Goal: Information Seeking & Learning: Learn about a topic

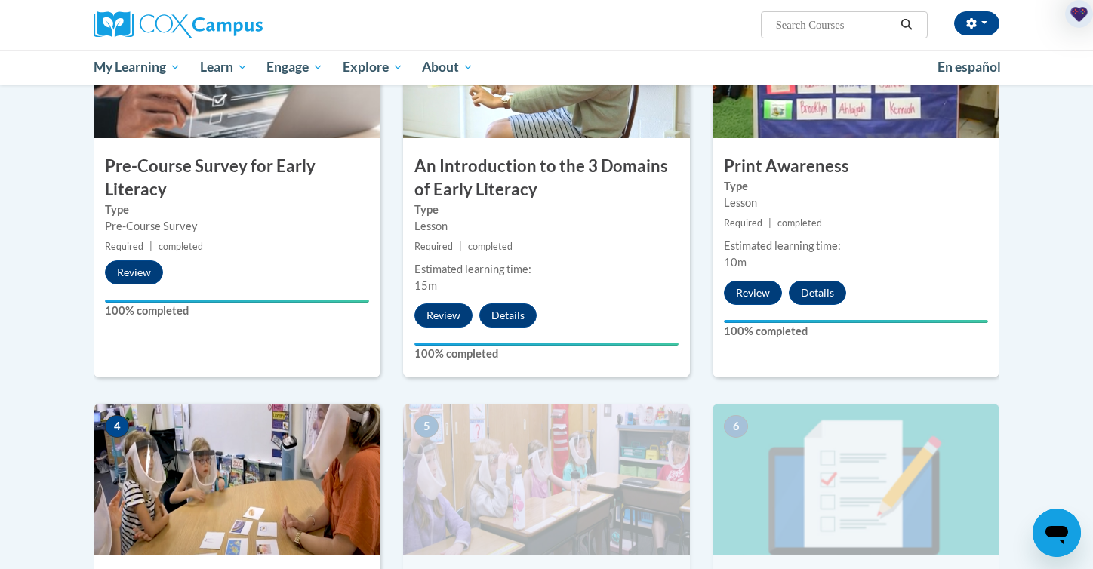
scroll to position [700, 0]
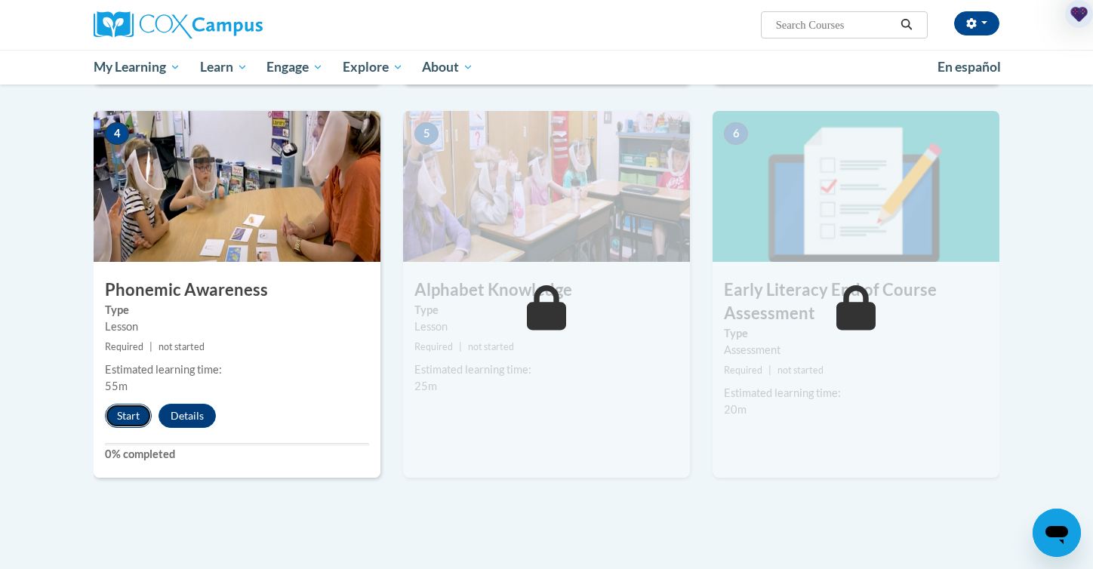
click at [138, 418] on button "Start" at bounding box center [128, 416] width 47 height 24
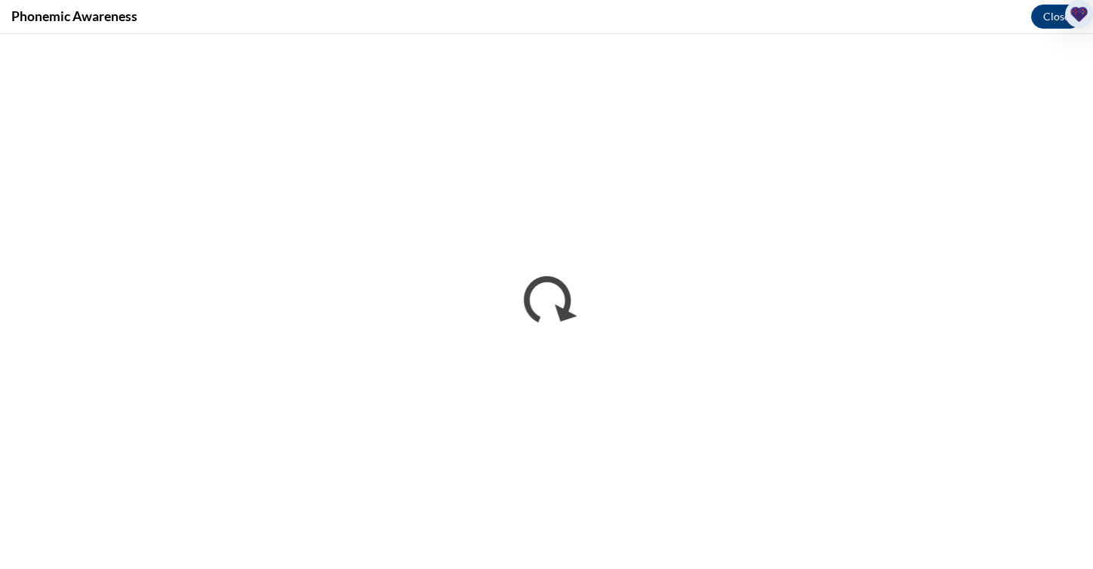
scroll to position [0, 0]
